Goal: Transaction & Acquisition: Purchase product/service

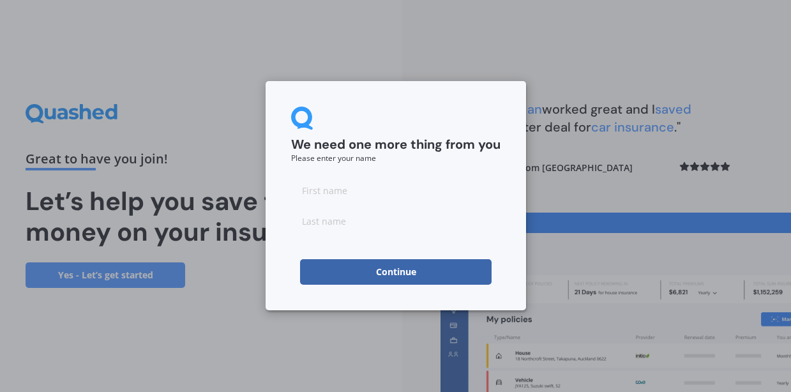
click at [358, 188] on input at bounding box center [396, 191] width 210 height 26
type input "[PERSON_NAME]"
click at [322, 229] on input at bounding box center [396, 221] width 210 height 26
type input "[PERSON_NAME]"
click at [381, 169] on form "We need one more thing from you Please enter your name [PERSON_NAME] Continue" at bounding box center [396, 196] width 210 height 178
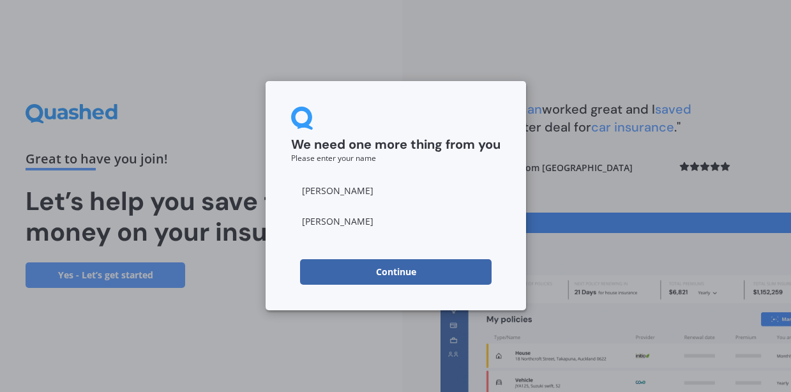
click at [385, 270] on button "Continue" at bounding box center [396, 272] width 192 height 26
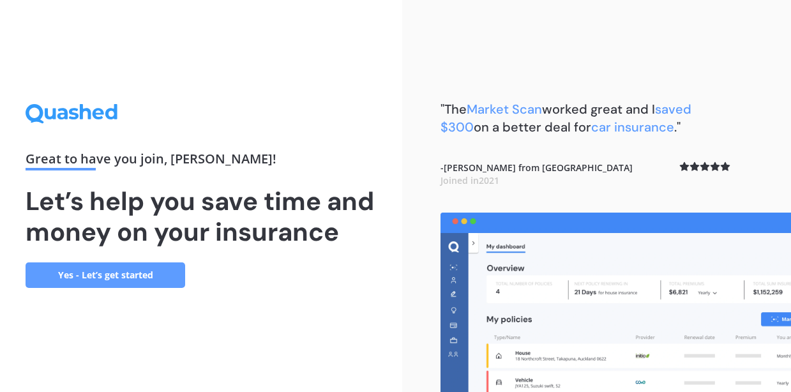
click at [147, 288] on link "Yes - Let’s get started" at bounding box center [106, 276] width 160 height 26
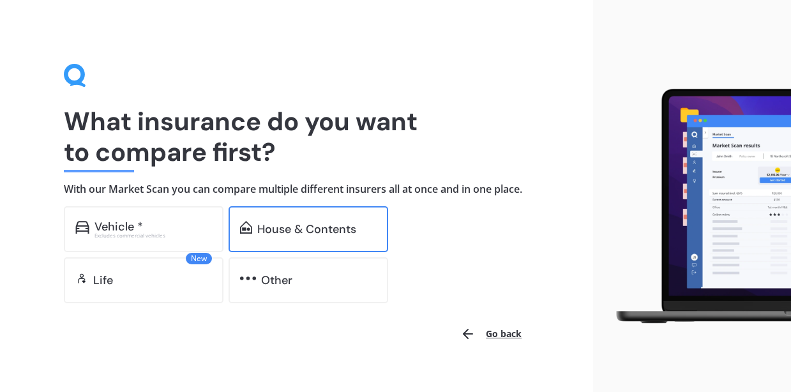
click at [301, 236] on div "House & Contents" at bounding box center [306, 229] width 99 height 13
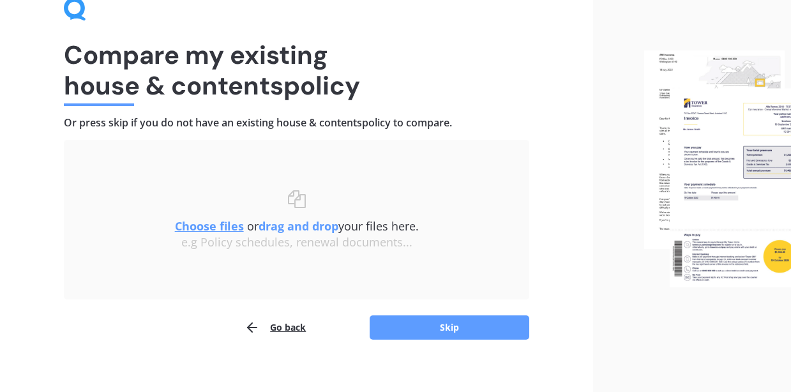
scroll to position [78, 0]
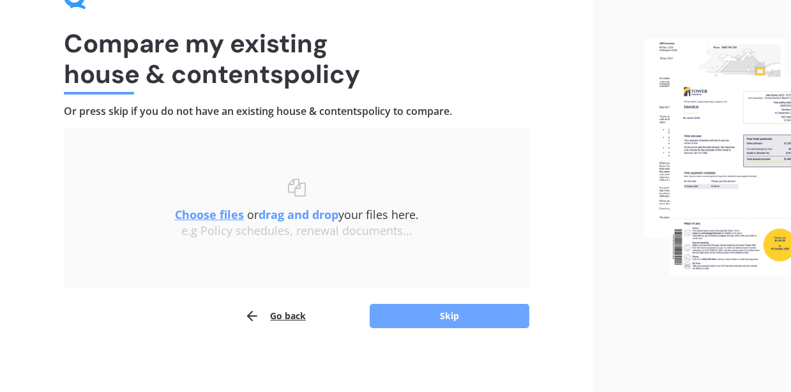
click at [457, 323] on button "Skip" at bounding box center [450, 316] width 160 height 24
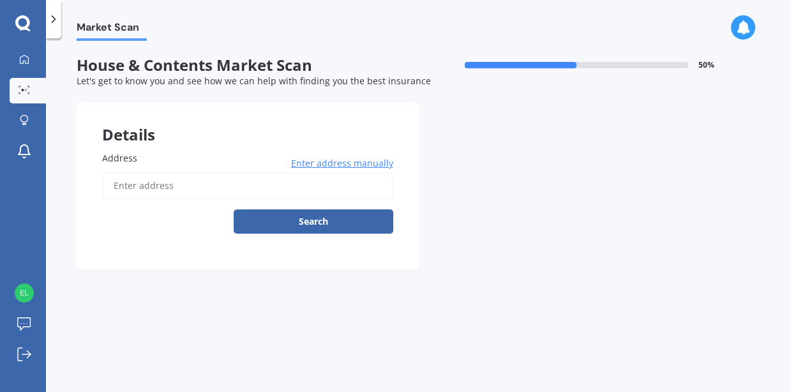
click at [173, 190] on input "Address" at bounding box center [247, 185] width 291 height 27
type input "[STREET_ADDRESS]"
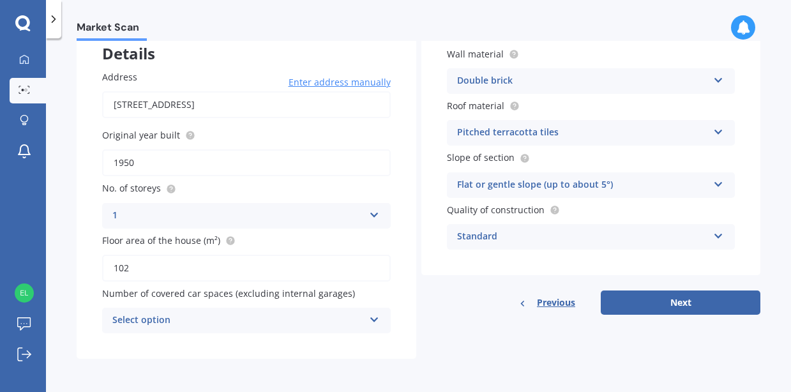
scroll to position [82, 0]
click at [303, 319] on div "Select option" at bounding box center [238, 320] width 252 height 15
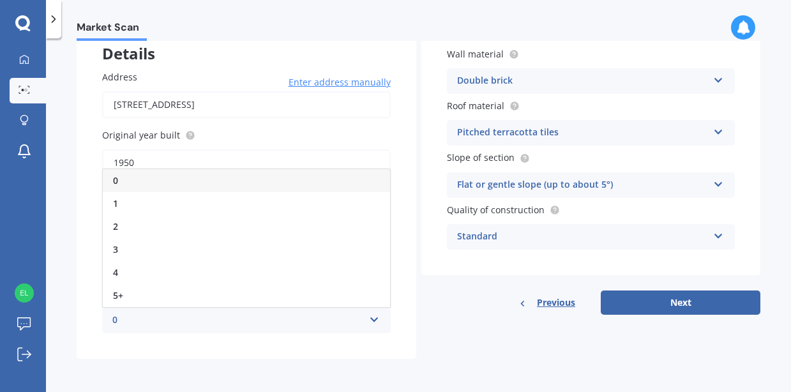
click at [171, 183] on div "0" at bounding box center [246, 180] width 287 height 23
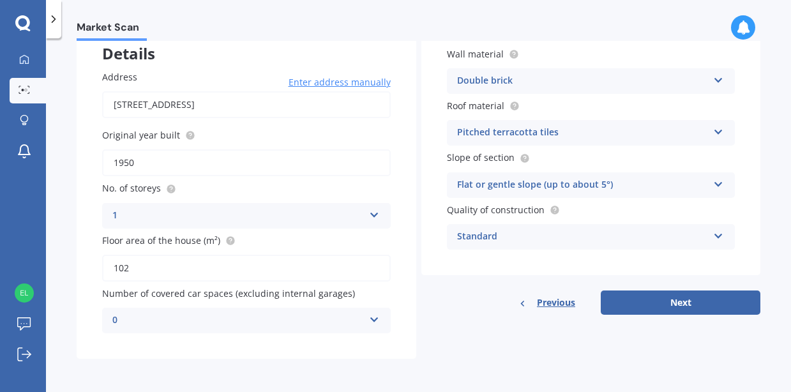
click at [409, 252] on div "Address [STREET_ADDRESS] Enter address manually Search Original year built 1950…" at bounding box center [247, 202] width 340 height 314
click at [196, 274] on input "102" at bounding box center [246, 268] width 289 height 27
type input "136"
click at [402, 238] on div "Address [STREET_ADDRESS] Enter address manually Search Original year built 1950…" at bounding box center [247, 202] width 340 height 314
click at [553, 82] on div "Double brick" at bounding box center [583, 80] width 252 height 15
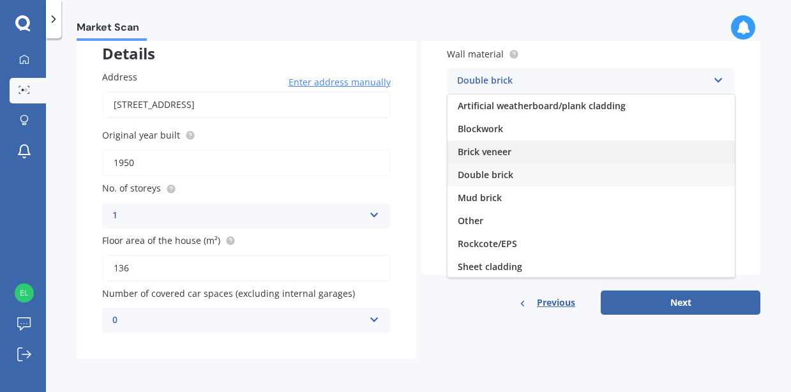
click at [556, 154] on div "Brick veneer" at bounding box center [591, 152] width 287 height 23
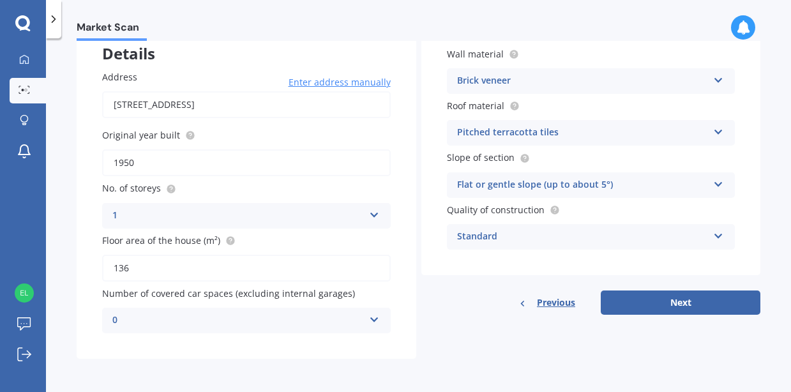
click at [536, 135] on div "Pitched terracotta tiles" at bounding box center [583, 132] width 252 height 15
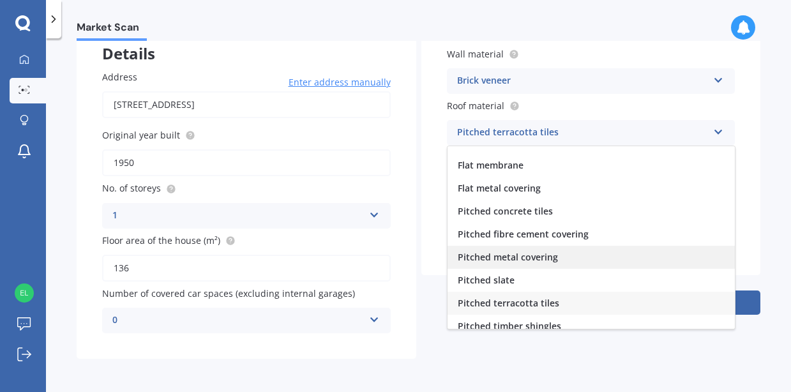
scroll to position [0, 0]
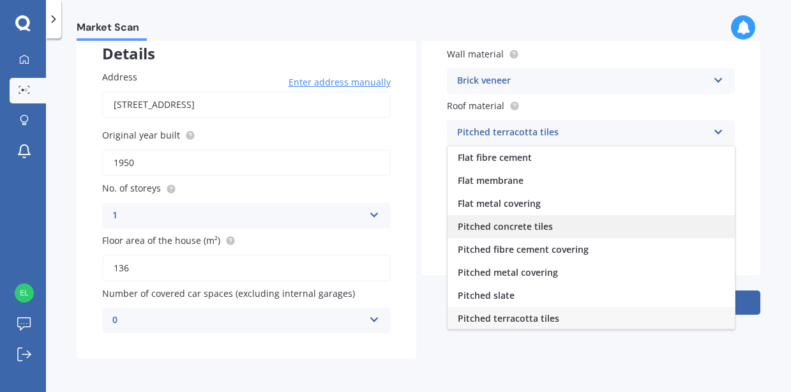
click at [540, 227] on span "Pitched concrete tiles" at bounding box center [505, 226] width 95 height 12
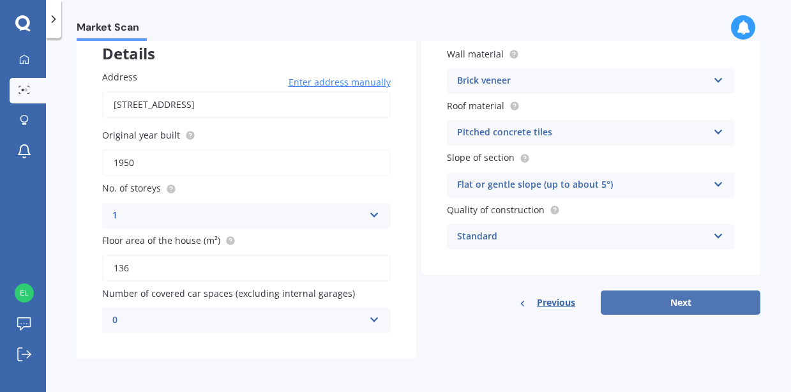
click at [652, 296] on button "Next" at bounding box center [681, 303] width 160 height 24
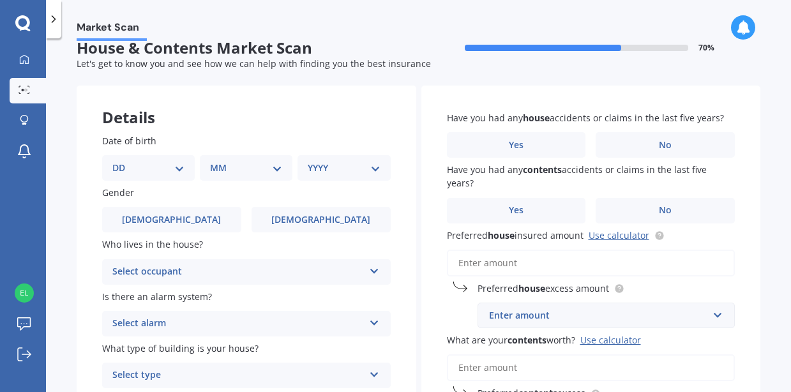
scroll to position [27, 0]
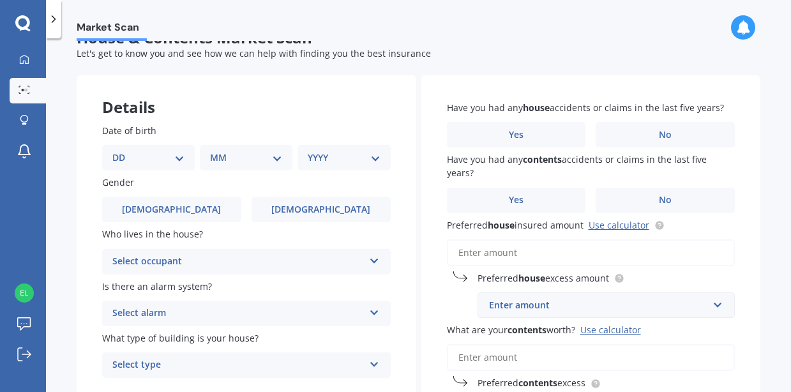
click at [159, 152] on select "DD 01 02 03 04 05 06 07 08 09 10 11 12 13 14 15 16 17 18 19 20 21 22 23 24 25 2…" at bounding box center [148, 158] width 72 height 14
select select "24"
click at [239, 160] on select "MM 01 02 03 04 05 06 07 08 09 10 11 12" at bounding box center [248, 158] width 67 height 14
select select "10"
click at [337, 160] on select "YYYY 2009 2008 2007 2006 2005 2004 2003 2002 2001 2000 1999 1998 1997 1996 1995…" at bounding box center [341, 158] width 67 height 14
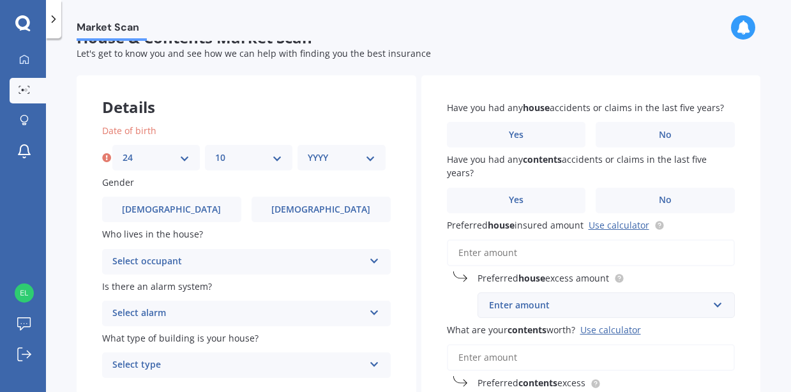
select select "1995"
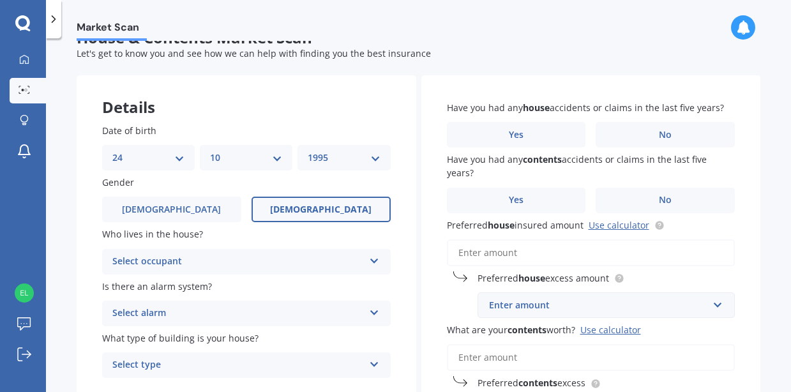
click at [307, 217] on label "[DEMOGRAPHIC_DATA]" at bounding box center [321, 210] width 139 height 26
click at [0, 0] on input "[DEMOGRAPHIC_DATA]" at bounding box center [0, 0] width 0 height 0
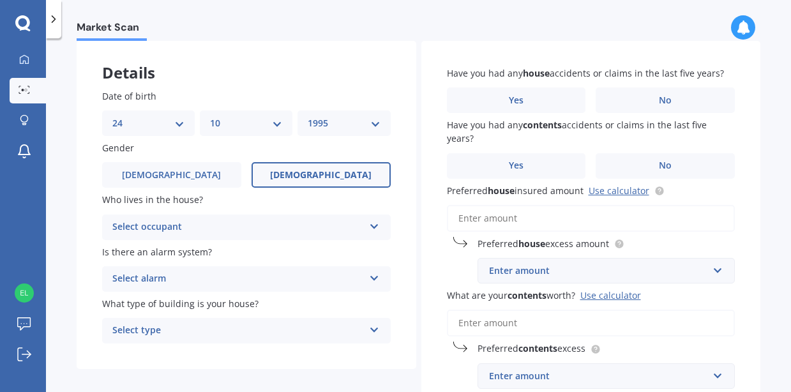
scroll to position [64, 0]
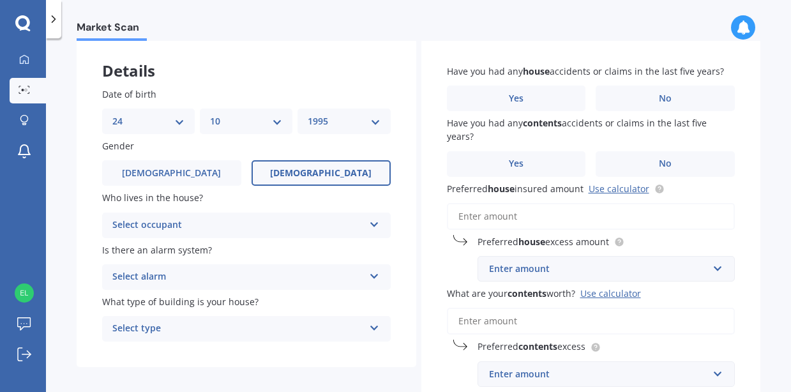
click at [286, 210] on div "Who lives in the house? Select occupant Owner Owner + Boarder" at bounding box center [246, 214] width 289 height 47
click at [317, 220] on div "Select occupant" at bounding box center [238, 225] width 252 height 15
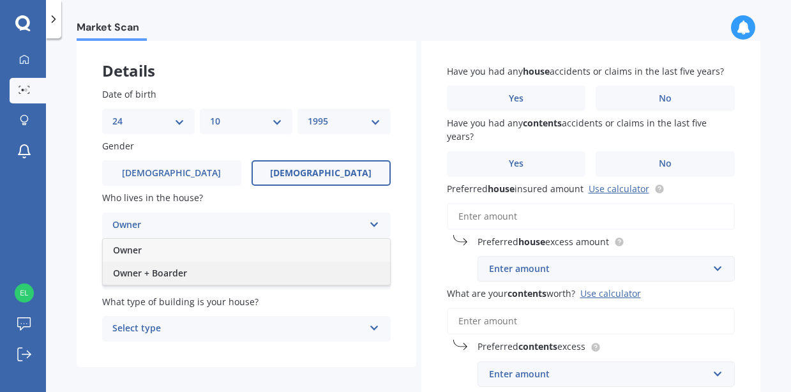
click at [285, 272] on div "Owner + Boarder" at bounding box center [246, 273] width 287 height 23
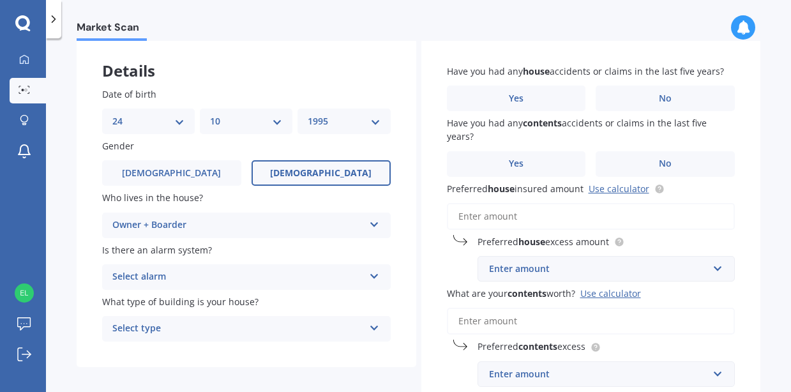
click at [282, 281] on div "Select alarm" at bounding box center [238, 277] width 252 height 15
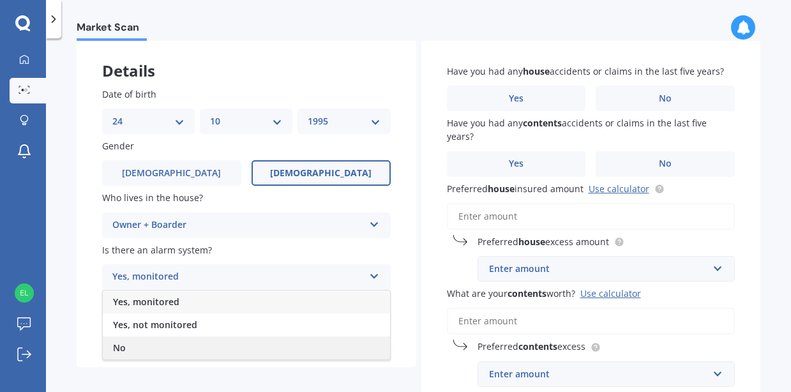
click at [206, 347] on div "No" at bounding box center [246, 348] width 287 height 23
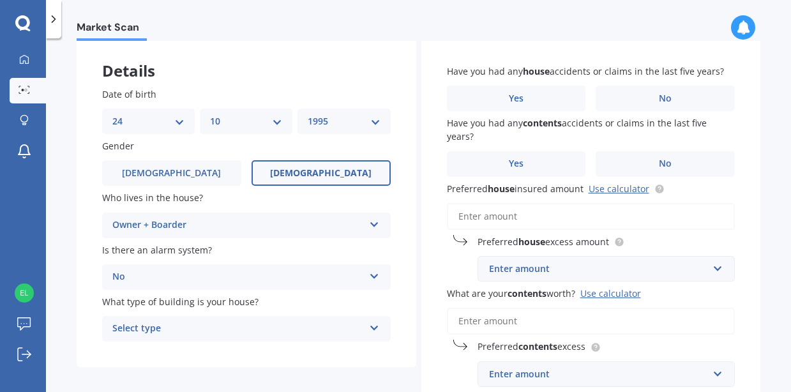
click at [227, 323] on div "Select type" at bounding box center [238, 328] width 252 height 15
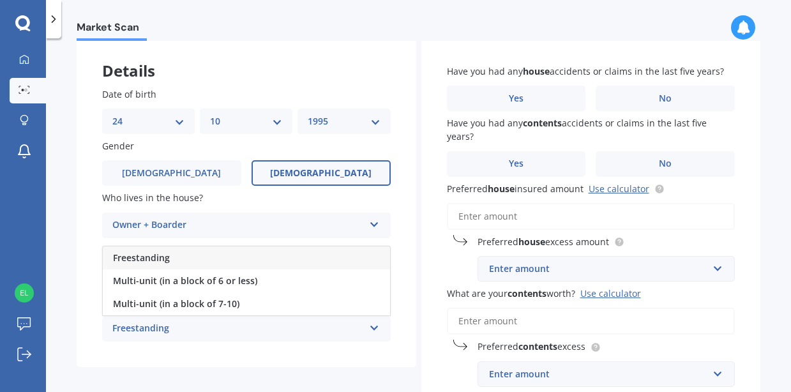
click at [211, 264] on div "Freestanding" at bounding box center [246, 258] width 287 height 23
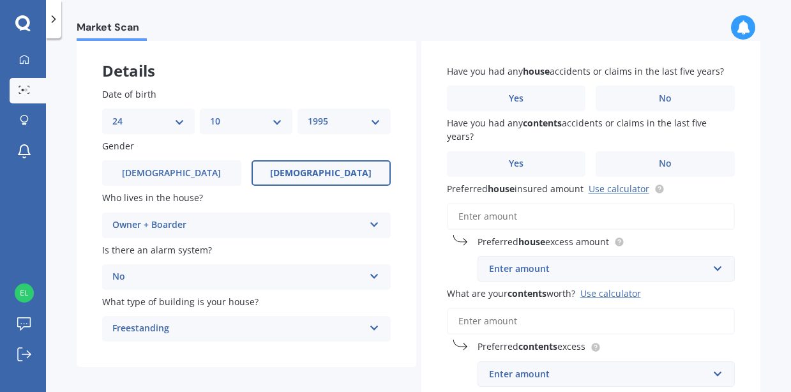
click at [423, 250] on div "Have you had any house accidents or claims in the last five years? Yes No Have …" at bounding box center [592, 226] width 340 height 374
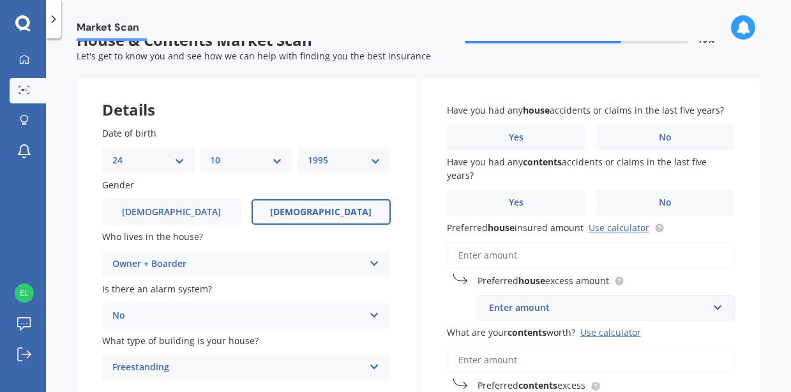
scroll to position [27, 0]
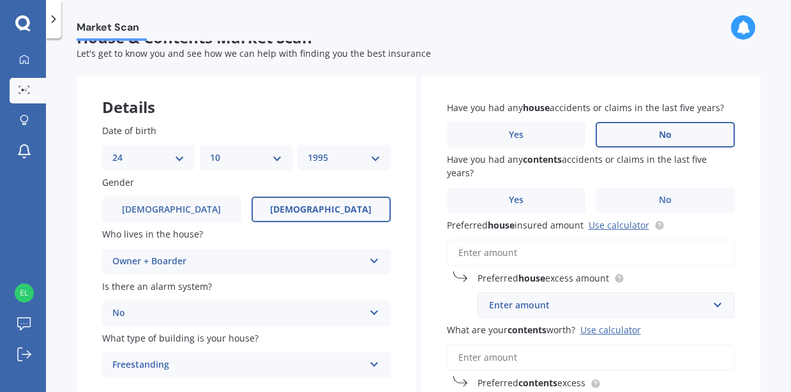
click at [661, 141] on label "No" at bounding box center [665, 135] width 139 height 26
click at [0, 0] on input "No" at bounding box center [0, 0] width 0 height 0
click at [690, 199] on label "No" at bounding box center [665, 201] width 139 height 26
click at [0, 0] on input "No" at bounding box center [0, 0] width 0 height 0
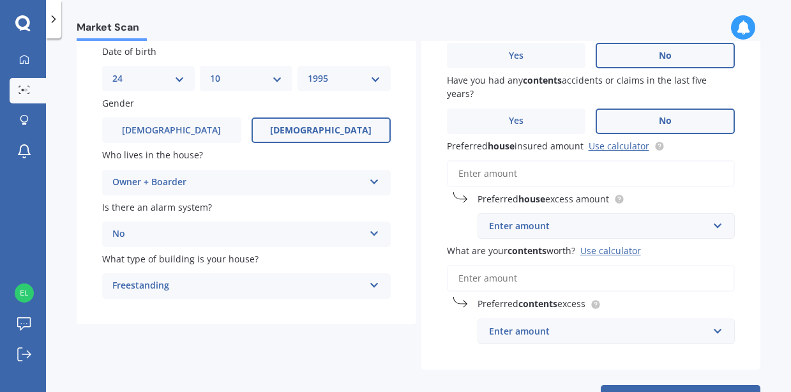
scroll to position [114, 0]
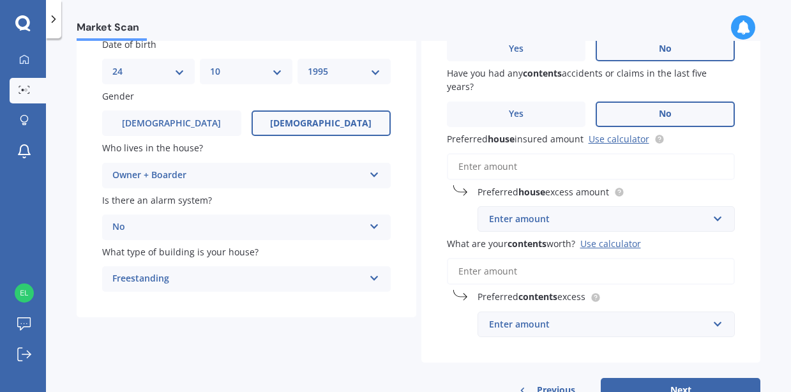
click at [524, 178] on input "Preferred house insured amount Use calculator" at bounding box center [591, 166] width 289 height 27
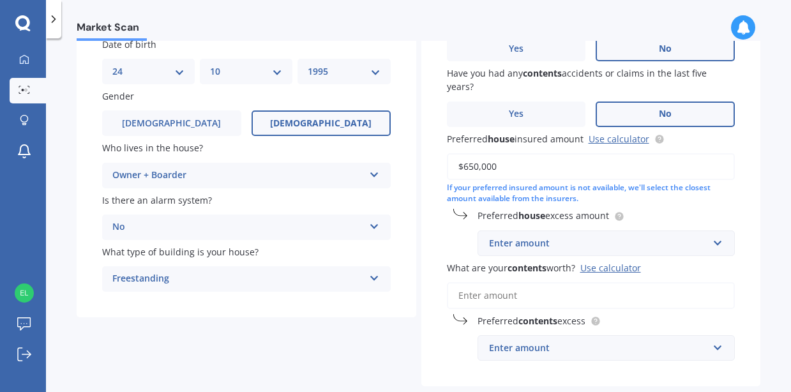
type input "$650,000"
click at [583, 237] on input "text" at bounding box center [602, 243] width 247 height 24
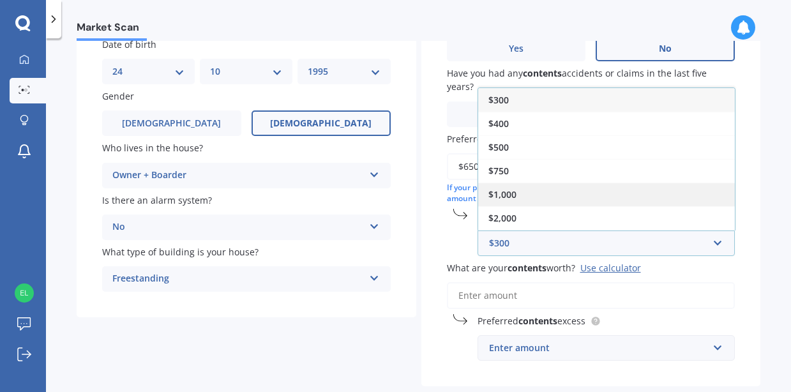
click at [547, 200] on div "$1,000" at bounding box center [606, 195] width 257 height 24
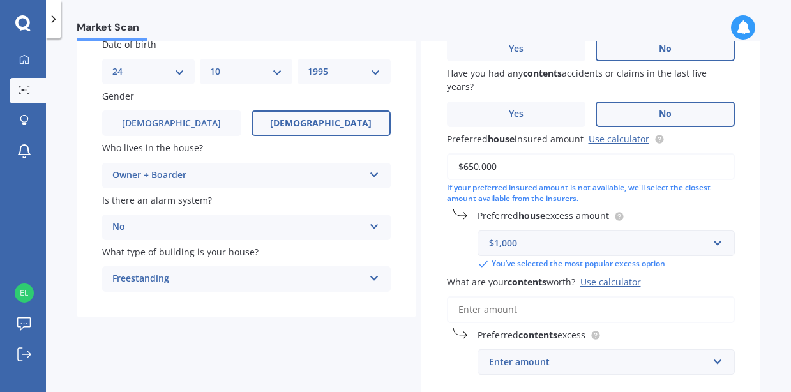
click at [735, 268] on div "Have you had any house accidents or claims in the last five years? Yes No Have …" at bounding box center [592, 194] width 340 height 411
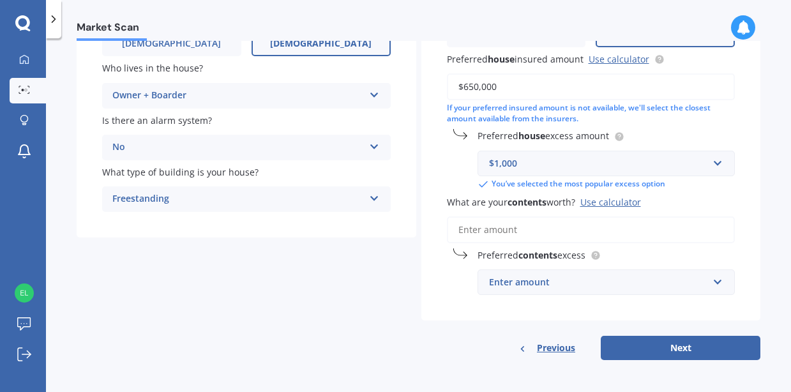
scroll to position [197, 0]
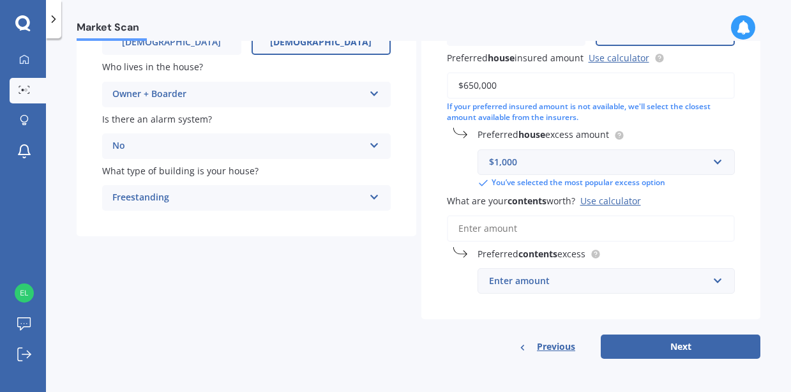
click at [520, 225] on input "What are your contents worth? Use calculator" at bounding box center [591, 228] width 289 height 27
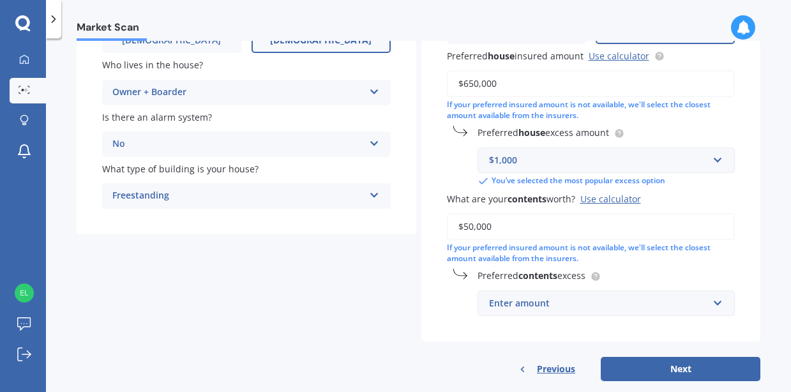
type input "$50,000"
click at [554, 303] on div "Enter amount" at bounding box center [599, 303] width 220 height 14
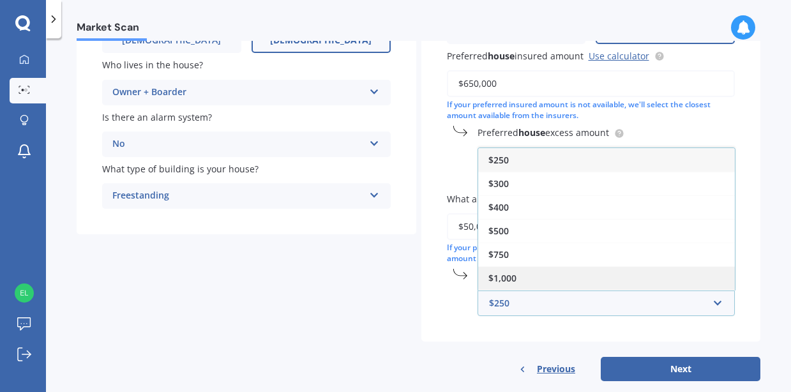
click at [520, 277] on div "$1,000" at bounding box center [606, 278] width 257 height 24
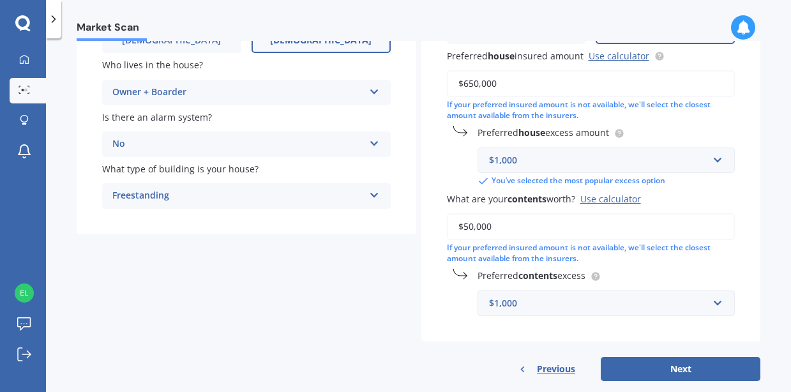
click at [604, 305] on div "$1,000" at bounding box center [599, 303] width 220 height 14
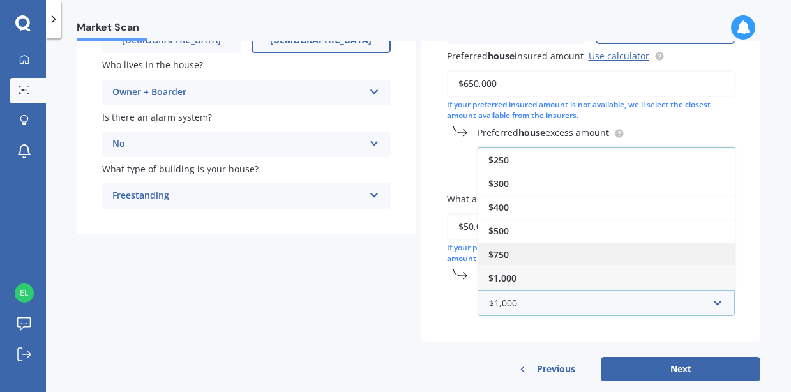
click at [526, 256] on div "$750" at bounding box center [606, 255] width 257 height 24
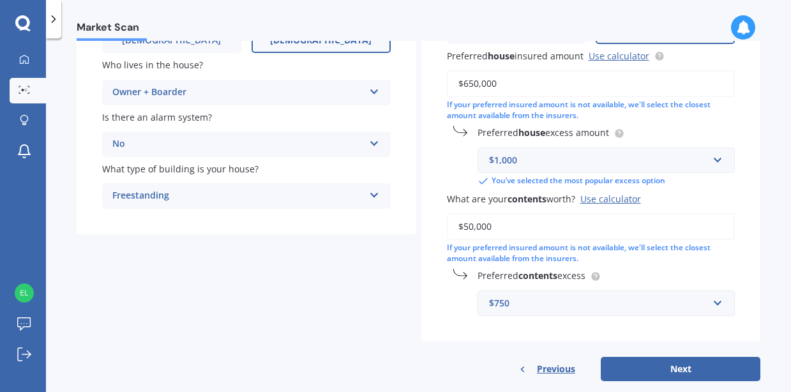
click at [526, 300] on div "$750" at bounding box center [599, 303] width 220 height 14
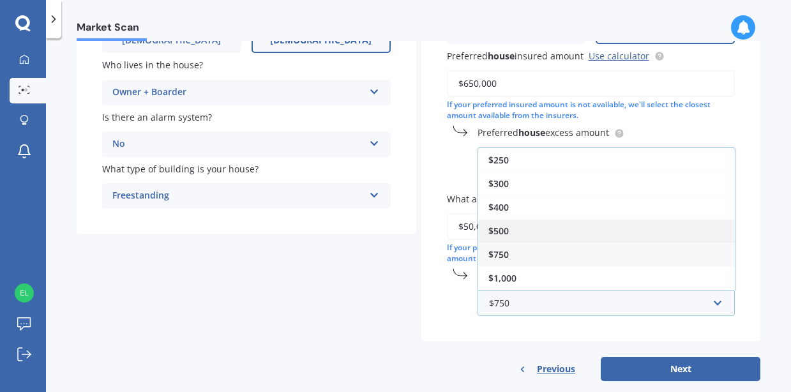
click at [517, 229] on div "$500" at bounding box center [606, 231] width 257 height 24
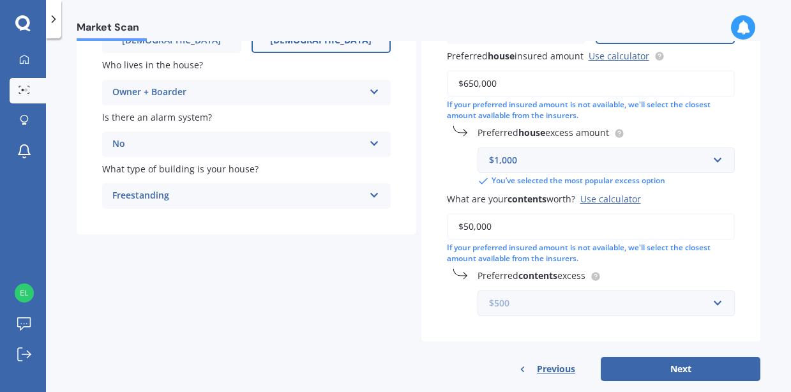
click at [524, 297] on input "text" at bounding box center [602, 303] width 247 height 24
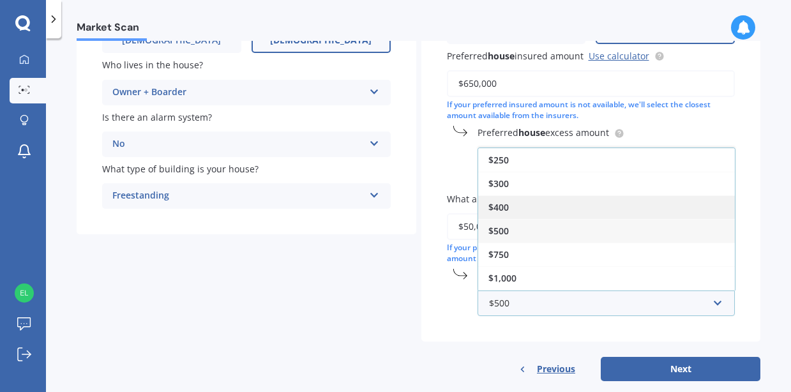
click at [505, 210] on span "$400" at bounding box center [499, 207] width 20 height 12
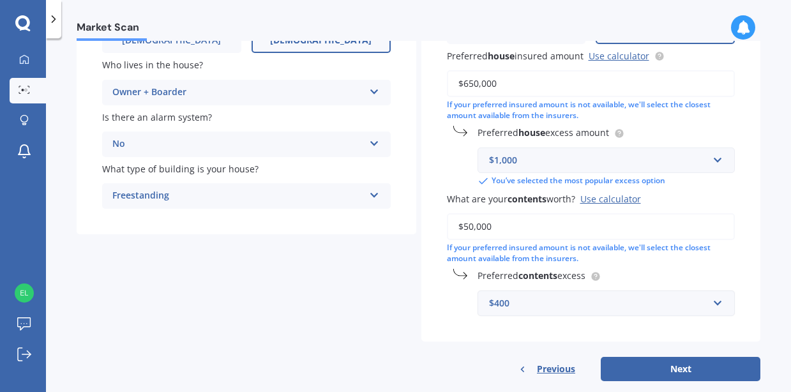
click at [508, 305] on div "$400" at bounding box center [599, 303] width 220 height 14
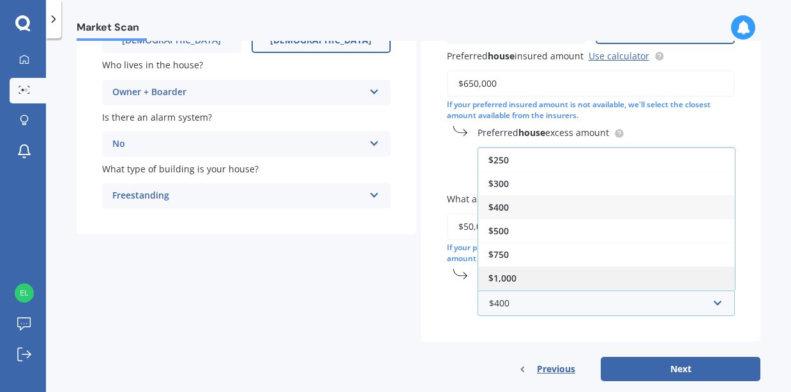
click at [519, 280] on div "$1,000" at bounding box center [606, 278] width 257 height 24
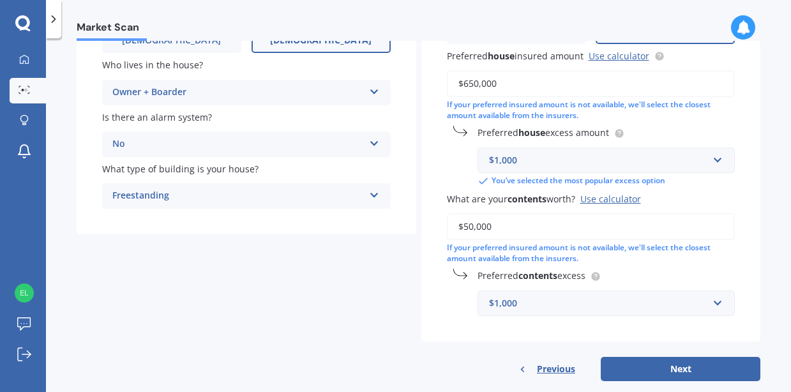
click at [741, 292] on div "Have you had any house accidents or claims in the last five years? Yes No Have …" at bounding box center [592, 124] width 340 height 436
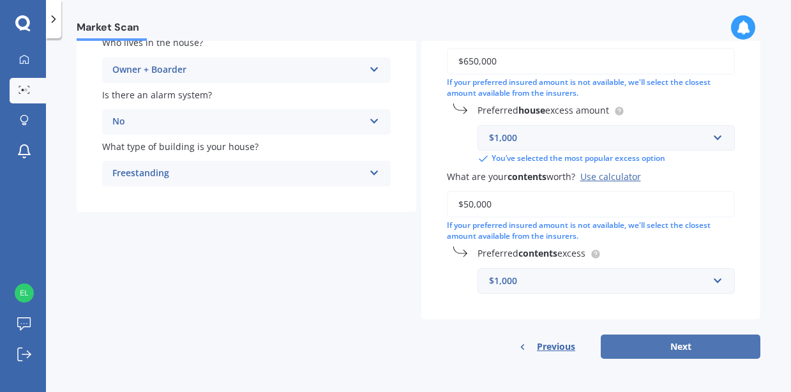
click at [699, 349] on button "Next" at bounding box center [681, 347] width 160 height 24
select select "24"
select select "10"
select select "1995"
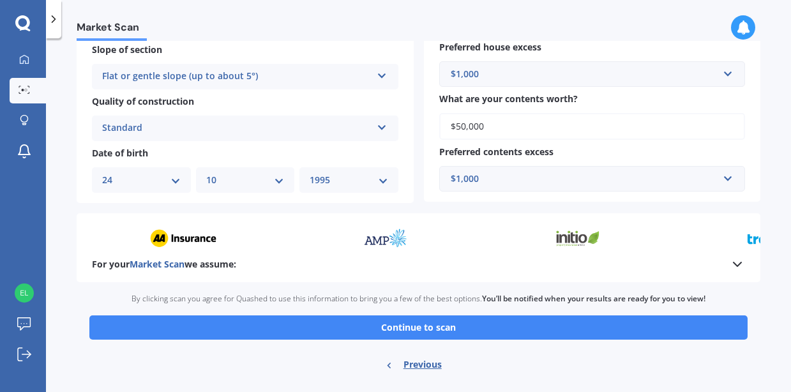
scroll to position [466, 0]
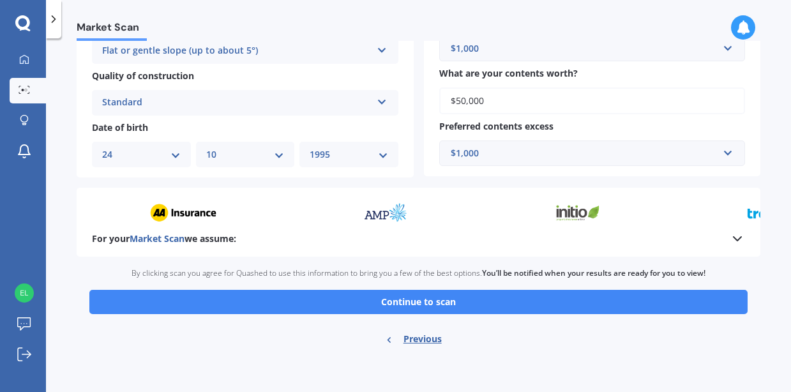
click at [730, 245] on icon at bounding box center [737, 238] width 15 height 15
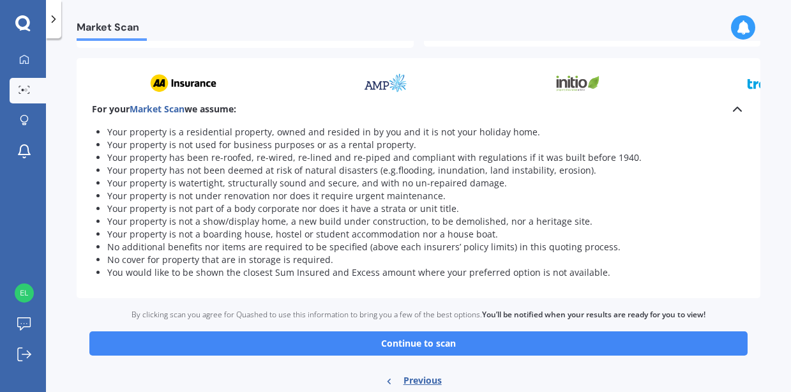
scroll to position [595, 0]
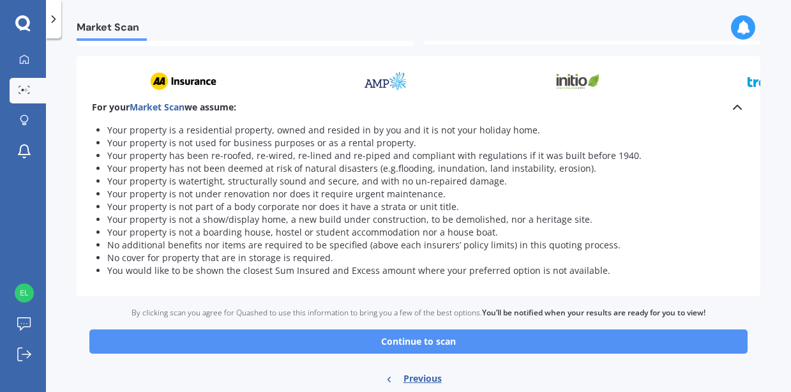
click at [478, 349] on button "Continue to scan" at bounding box center [418, 342] width 659 height 24
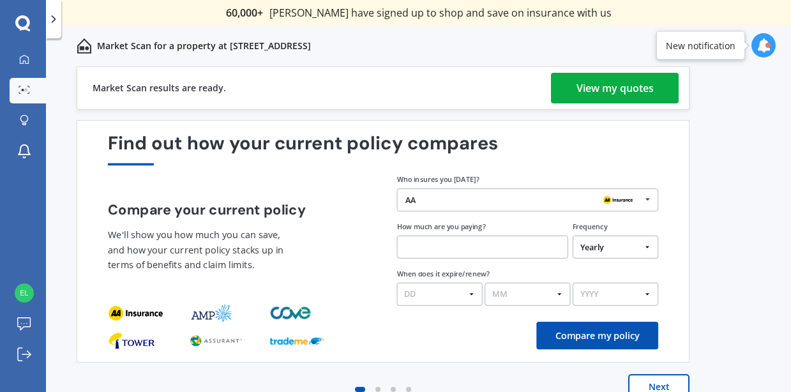
click at [636, 84] on div "View my quotes" at bounding box center [615, 88] width 77 height 31
